Goal: Check status: Check status

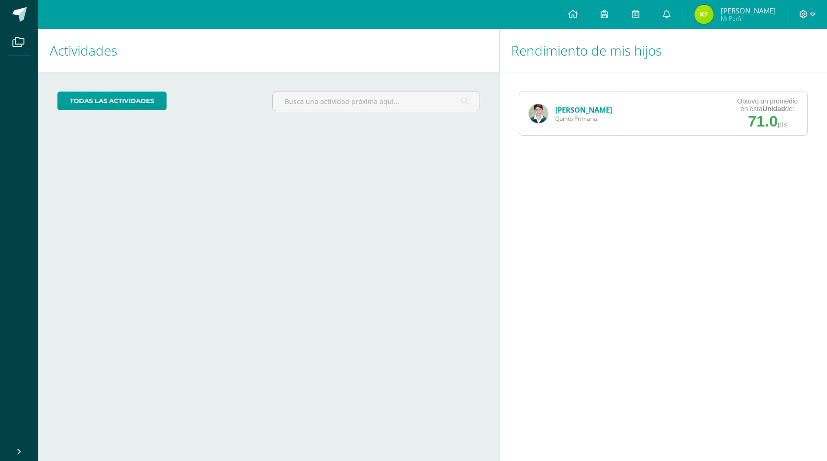
click at [562, 114] on link "[PERSON_NAME]" at bounding box center [583, 110] width 57 height 10
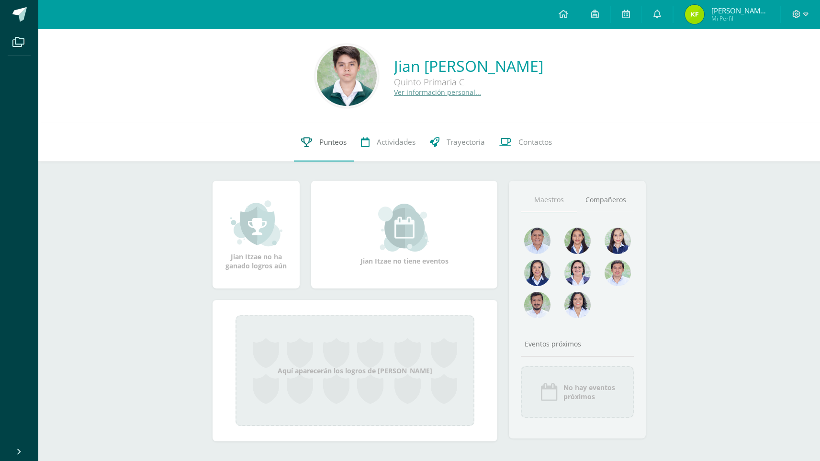
click at [326, 145] on span "Punteos" at bounding box center [332, 142] width 27 height 10
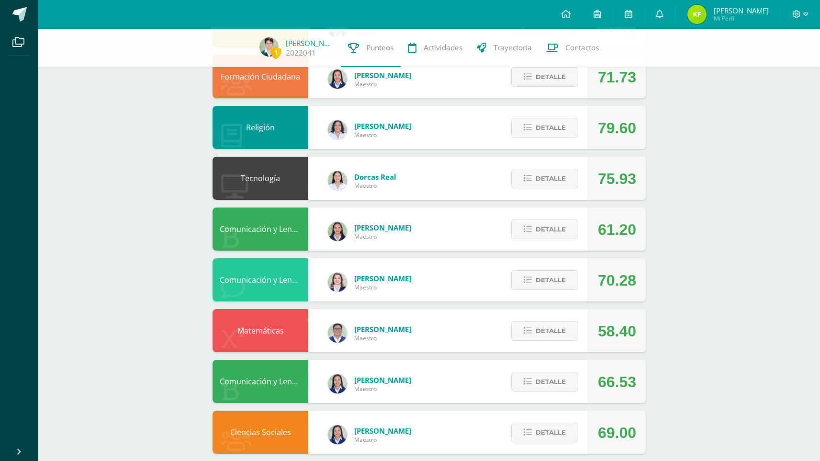
scroll to position [152, 0]
